Goal: Task Accomplishment & Management: Use online tool/utility

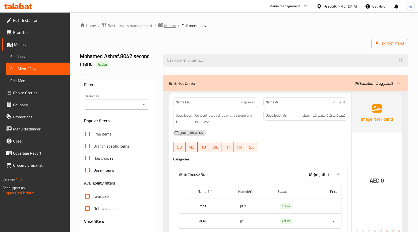
click at [170, 26] on span "Menus" at bounding box center [170, 26] width 12 height 6
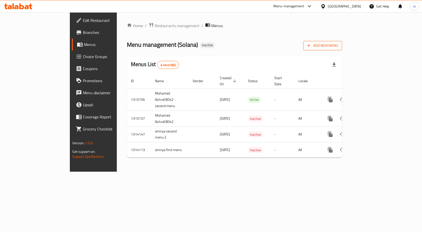
click at [338, 46] on span "Add New Menu" at bounding box center [322, 45] width 31 height 6
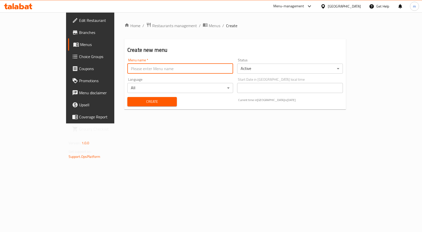
click at [171, 68] on input "text" at bounding box center [180, 69] width 106 height 10
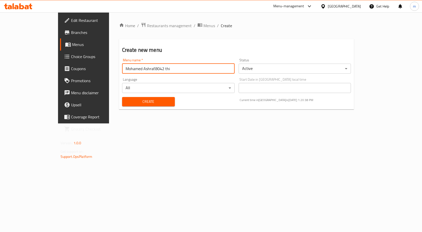
click at [140, 69] on input "Mohamed Ashraf.8042 thi" at bounding box center [178, 69] width 113 height 10
type input "Mohamed Ashraf.8042 thid menu"
click at [135, 106] on div "Create" at bounding box center [148, 101] width 59 height 15
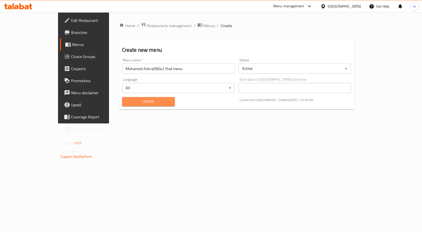
click at [137, 104] on span "Create" at bounding box center [148, 101] width 45 height 6
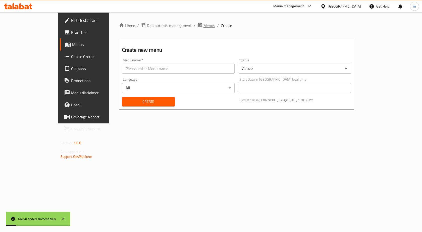
click at [203, 23] on span "Menus" at bounding box center [209, 26] width 12 height 6
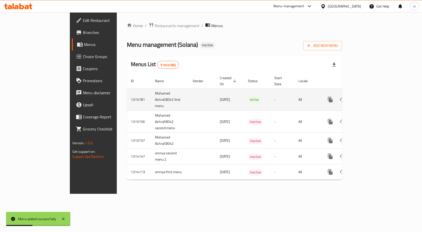
click at [370, 96] on icon "enhanced table" at bounding box center [366, 99] width 6 height 6
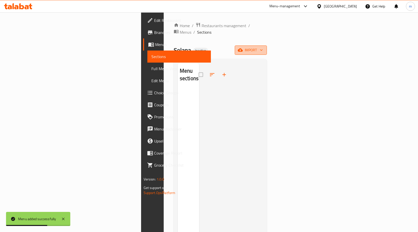
click at [263, 47] on span "import" at bounding box center [251, 50] width 24 height 6
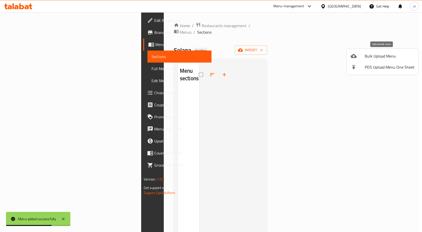
click at [385, 53] on span "Bulk Upload Menu" at bounding box center [390, 56] width 50 height 6
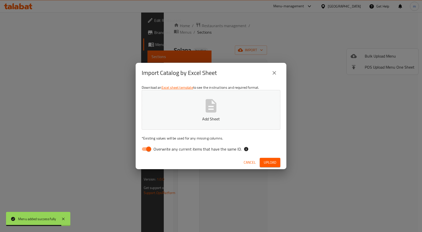
click at [145, 148] on input "Overwrite any current items that have the same ID." at bounding box center [148, 149] width 29 height 10
checkbox input "false"
click at [199, 105] on button "Add Sheet" at bounding box center [211, 110] width 139 height 40
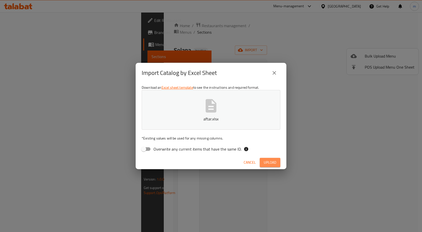
click at [268, 160] on span "Upload" at bounding box center [270, 162] width 13 height 6
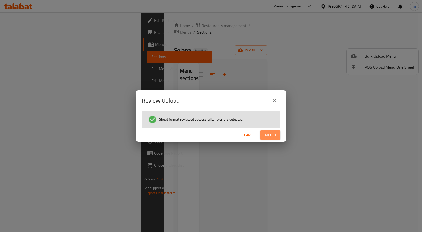
click at [266, 135] on span "Import" at bounding box center [270, 135] width 12 height 6
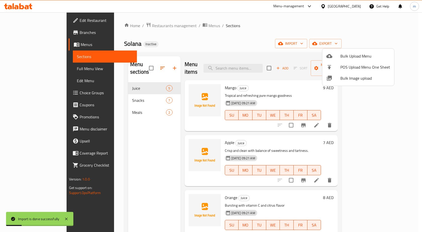
click at [29, 67] on div at bounding box center [211, 116] width 422 height 232
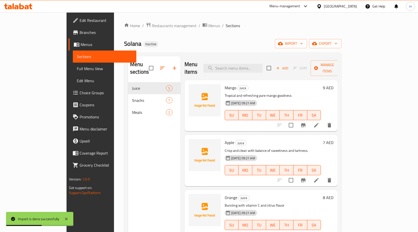
click at [77, 68] on span "Full Menu View" at bounding box center [105, 69] width 56 height 6
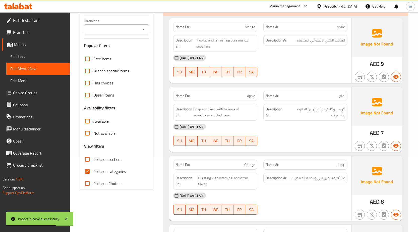
scroll to position [75, 0]
click at [87, 169] on input "Collapse categories" at bounding box center [87, 171] width 12 height 12
checkbox input "false"
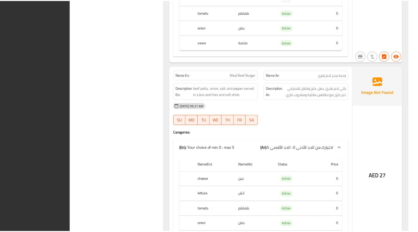
scroll to position [1123, 0]
